Goal: Ask a question

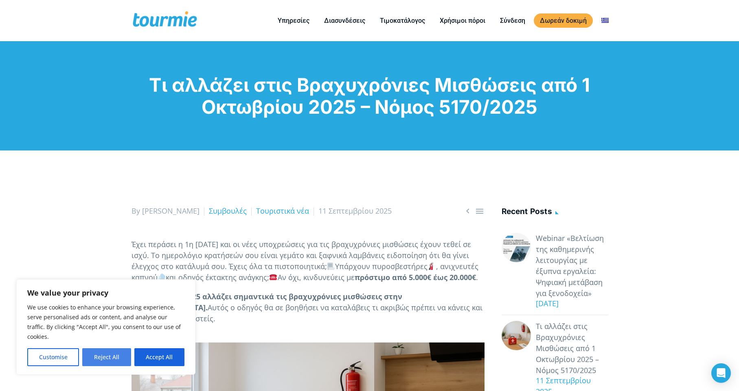
click at [113, 360] on button "Reject All" at bounding box center [106, 357] width 48 height 18
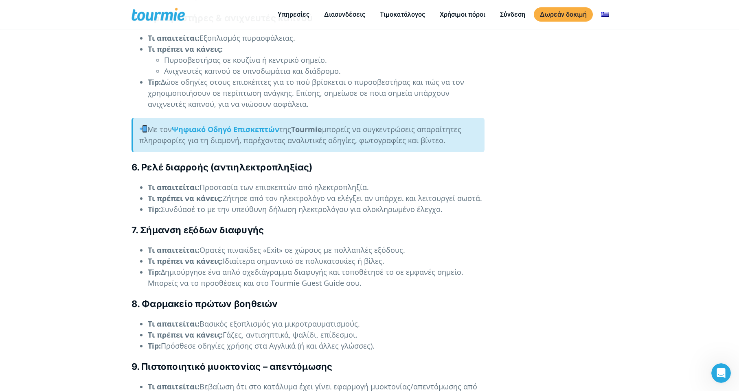
scroll to position [1589, 0]
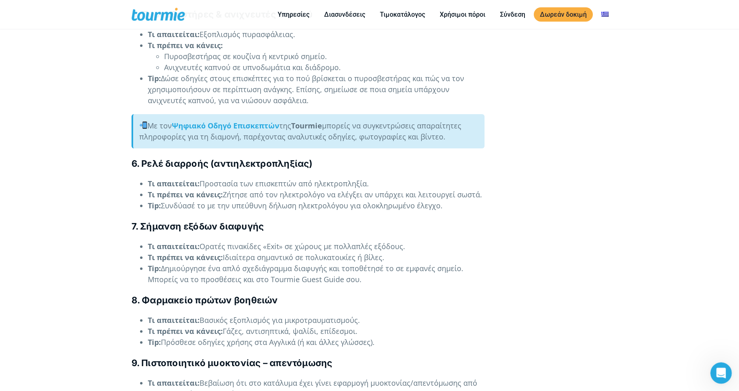
click at [724, 373] on icon "Open Intercom Messenger" at bounding box center [720, 371] width 13 height 13
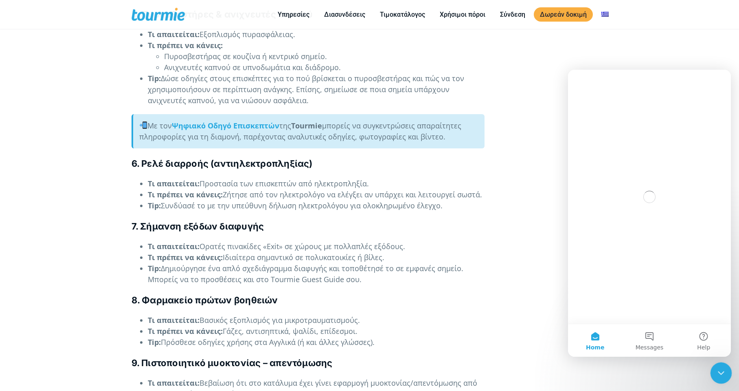
scroll to position [0, 0]
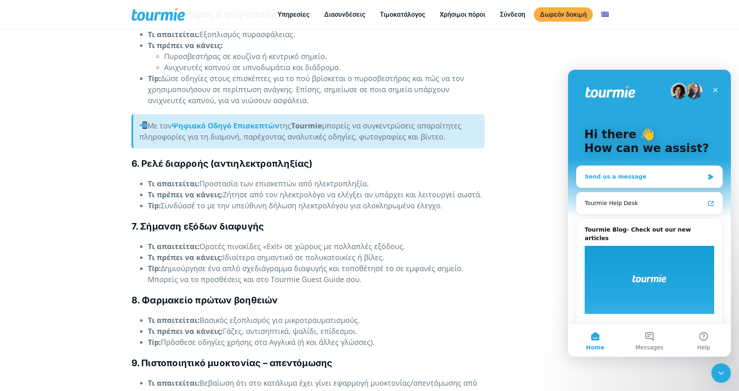
click at [638, 178] on div "Send us a message" at bounding box center [644, 176] width 119 height 9
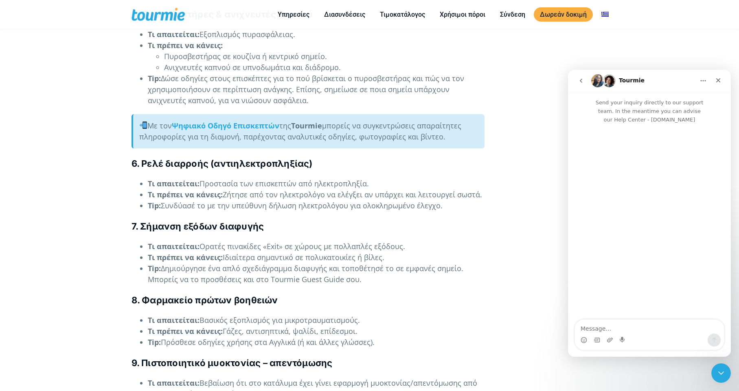
click at [629, 327] on textarea "Message…" at bounding box center [649, 326] width 149 height 14
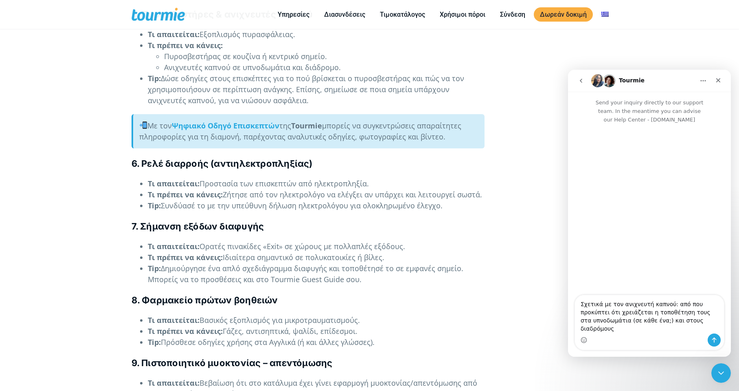
type textarea "Σχετικά με τον ανιχνευτή καπνού: από που προκύπτει ότι χρειάζεται η τοποθέτηση …"
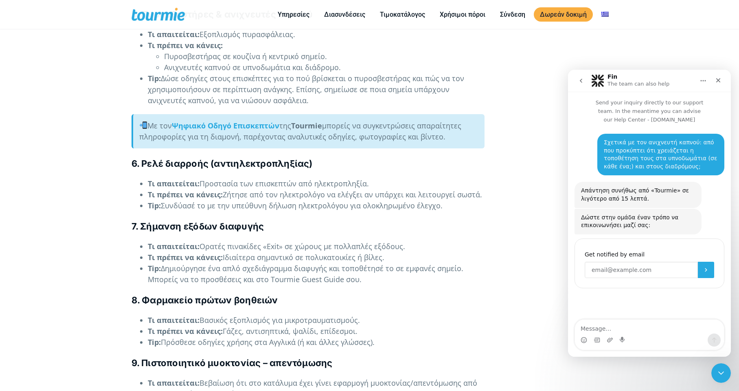
click at [691, 264] on input "Enter your email" at bounding box center [641, 270] width 113 height 16
type input "[EMAIL_ADDRESS][DOMAIN_NAME]"
click at [706, 266] on icon "Submit" at bounding box center [706, 269] width 7 height 7
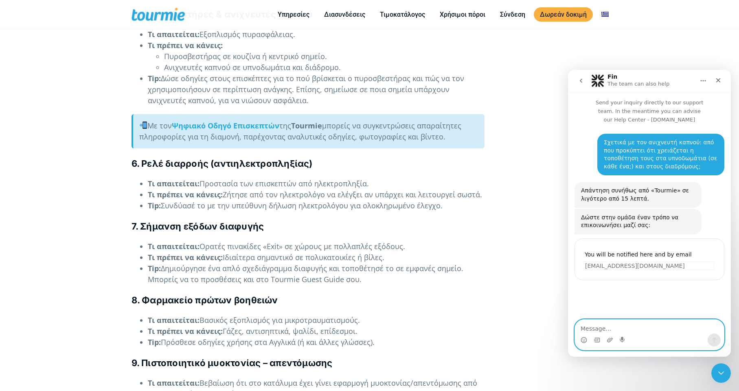
click at [629, 326] on textarea "Message…" at bounding box center [649, 326] width 149 height 14
type textarea "καλύτερα στο e-mail. πρέπει να φύγω."
